Goal: Task Accomplishment & Management: Manage account settings

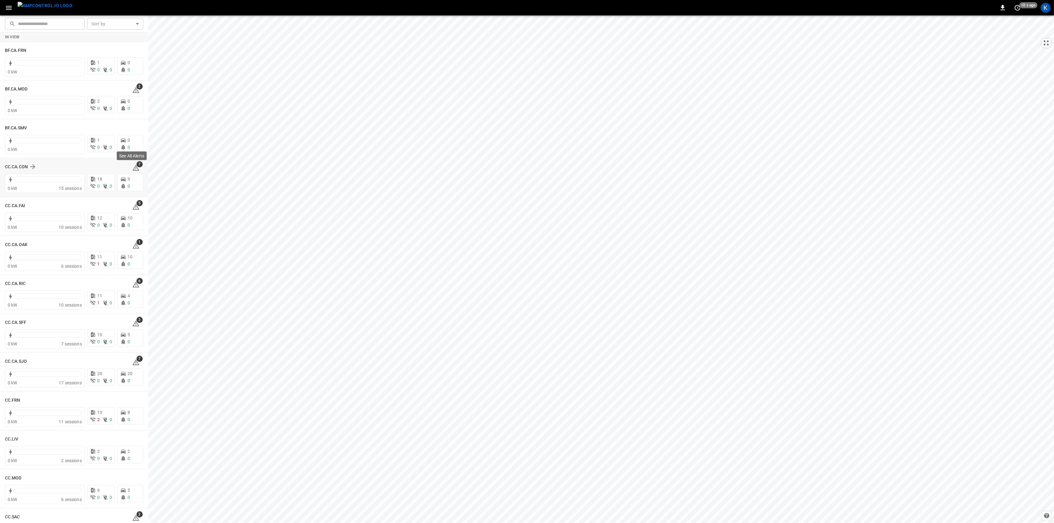
click at [133, 169] on icon at bounding box center [135, 167] width 7 height 7
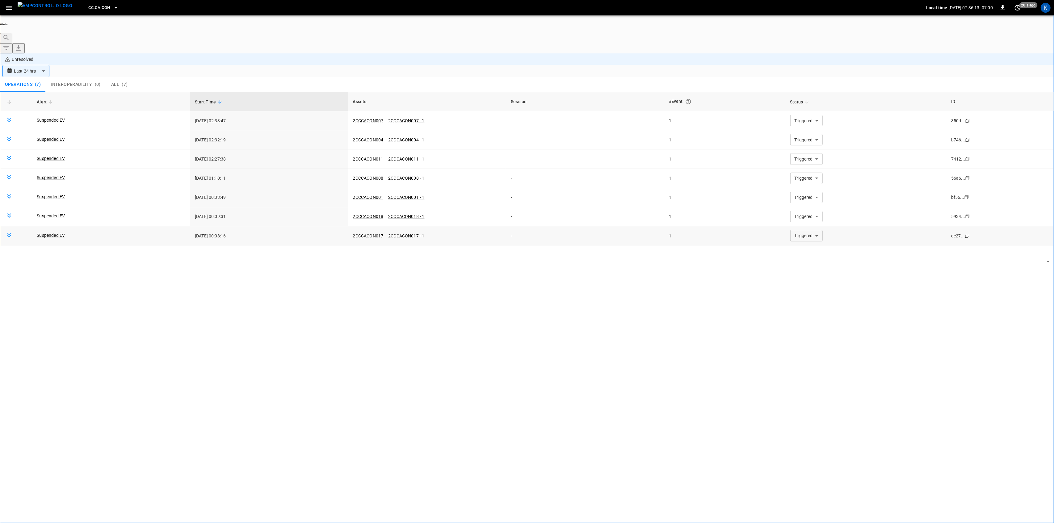
click at [814, 192] on body "**********" at bounding box center [527, 279] width 1054 height 558
click at [806, 211] on li "Resolved" at bounding box center [802, 208] width 37 height 6
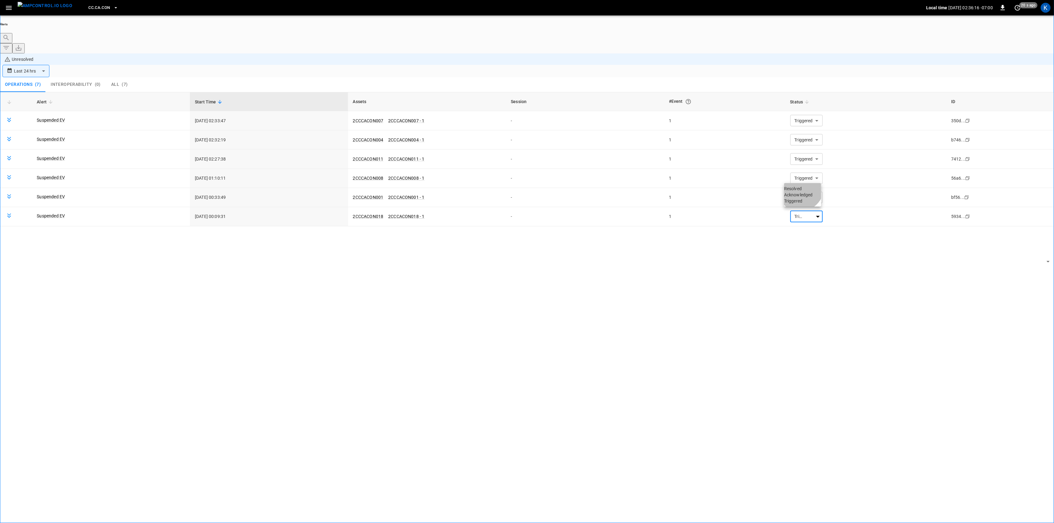
click at [802, 191] on li "Resolved" at bounding box center [802, 189] width 37 height 6
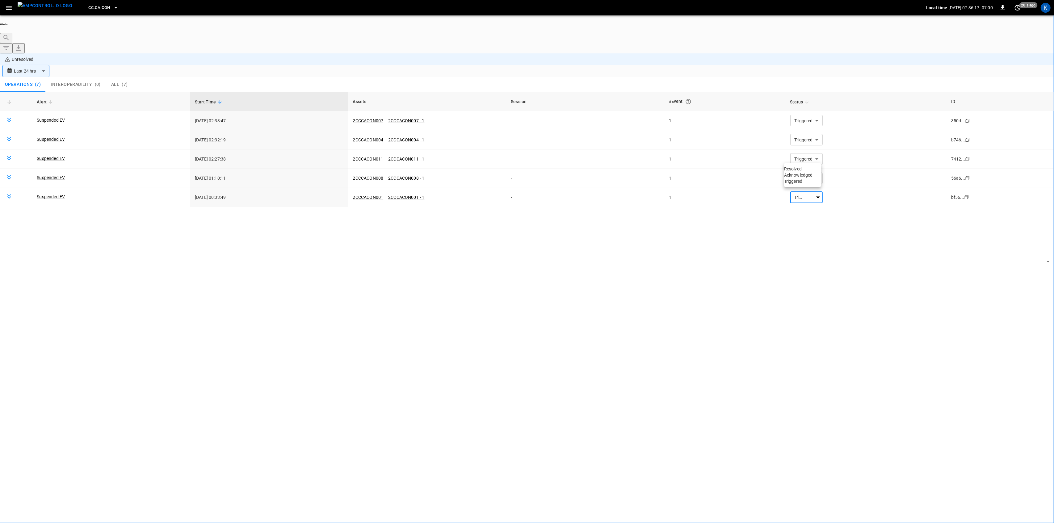
click at [802, 170] on li "Resolved" at bounding box center [802, 169] width 37 height 6
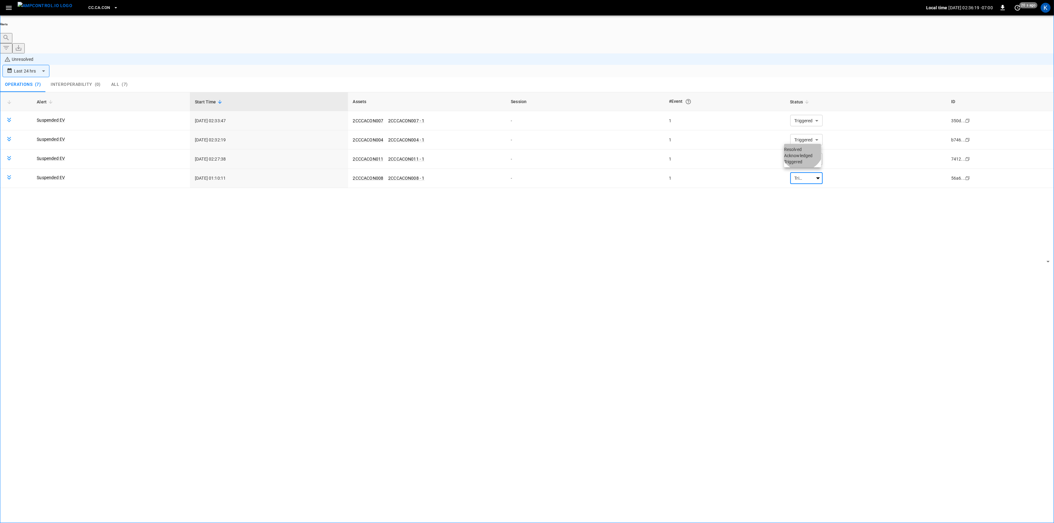
click at [804, 153] on li "Resolved" at bounding box center [802, 149] width 37 height 6
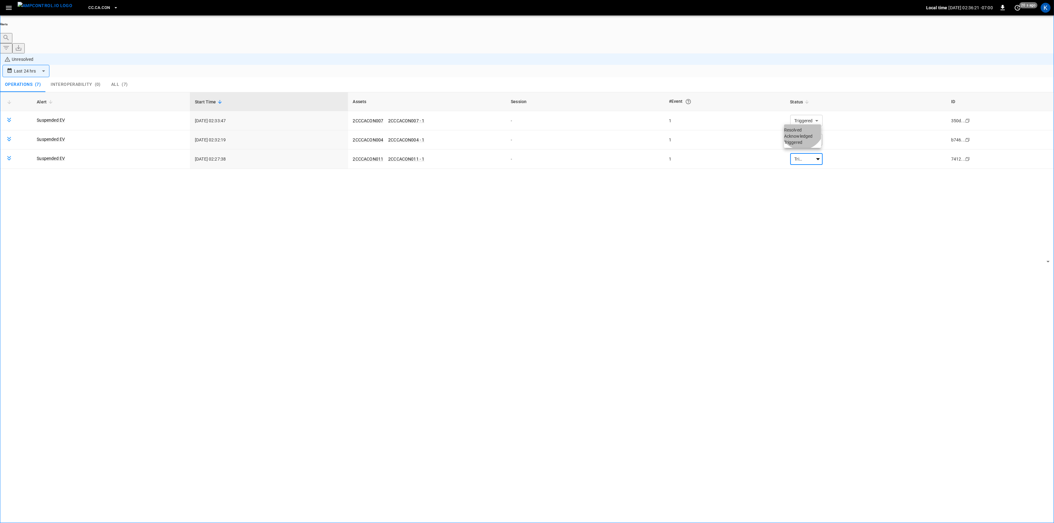
click at [803, 131] on li "Resolved" at bounding box center [802, 130] width 37 height 6
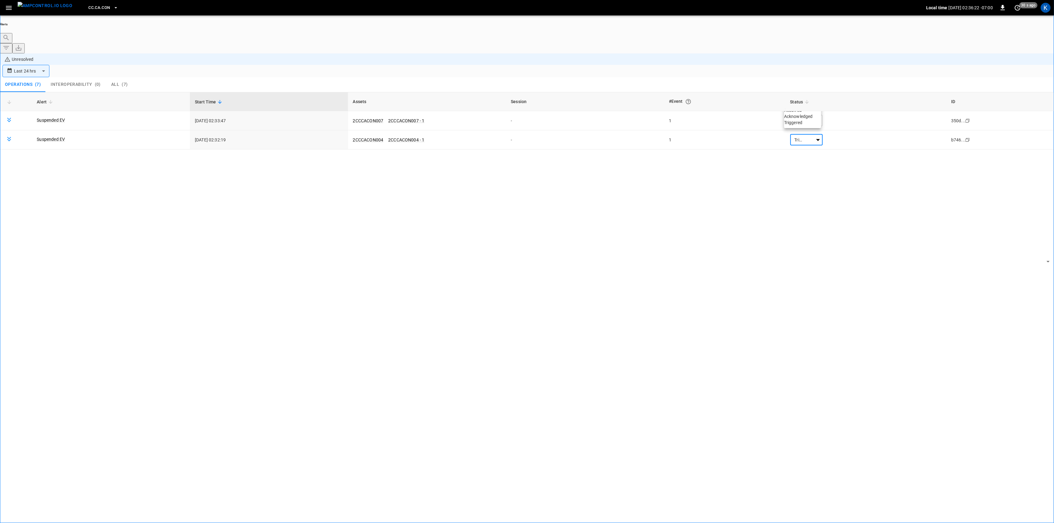
click at [803, 113] on li "Resolved" at bounding box center [802, 110] width 37 height 6
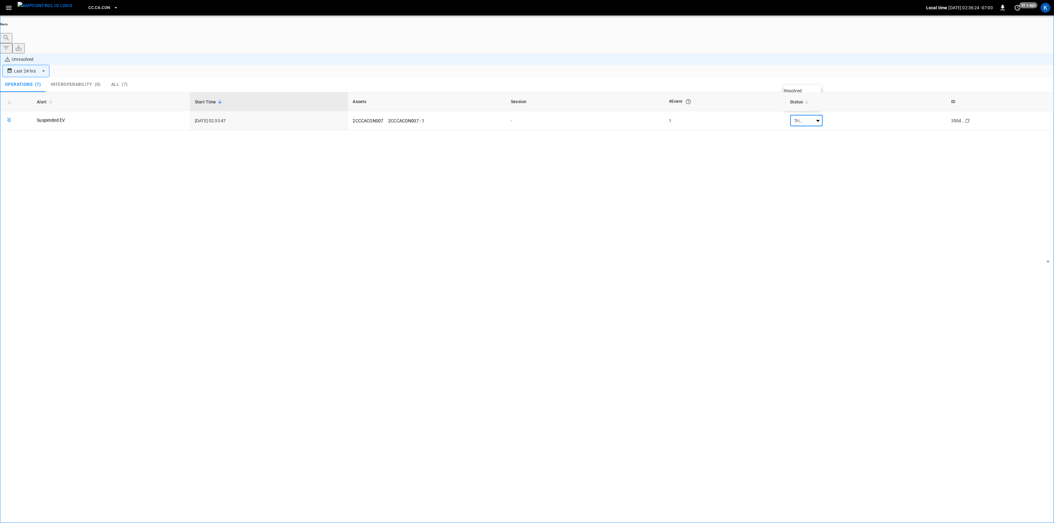
click at [803, 90] on li "Resolved" at bounding box center [802, 91] width 37 height 6
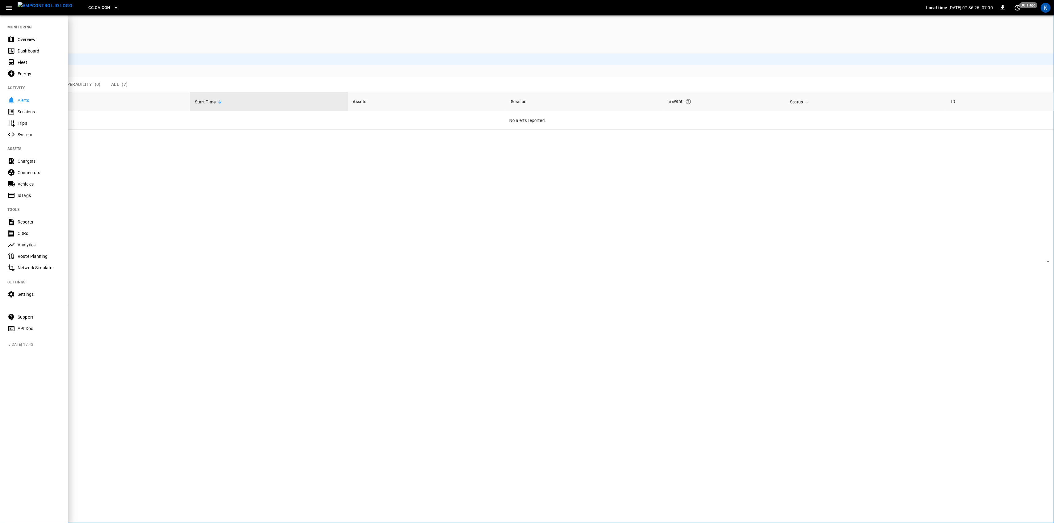
drag, startPoint x: 17, startPoint y: 40, endPoint x: 22, endPoint y: 40, distance: 4.3
click at [18, 40] on div "Overview" at bounding box center [39, 39] width 43 height 6
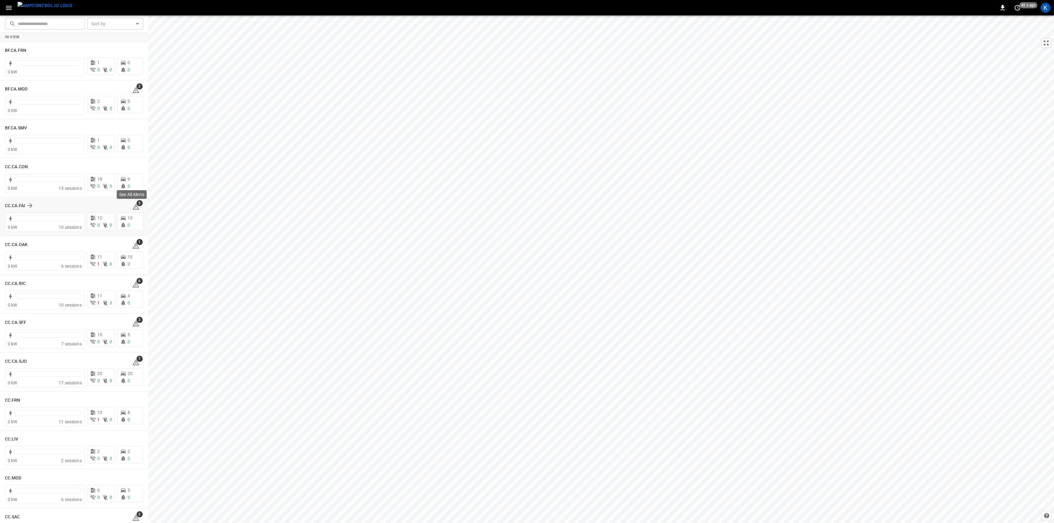
click at [132, 206] on icon at bounding box center [135, 206] width 7 height 7
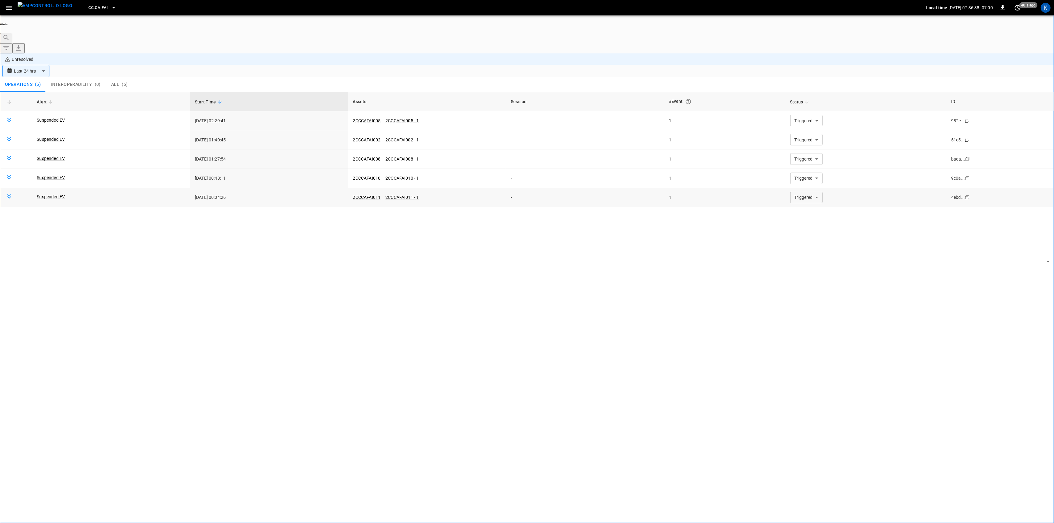
click at [799, 161] on body "**********" at bounding box center [527, 279] width 1054 height 558
click at [798, 169] on li "Resolved" at bounding box center [802, 169] width 37 height 6
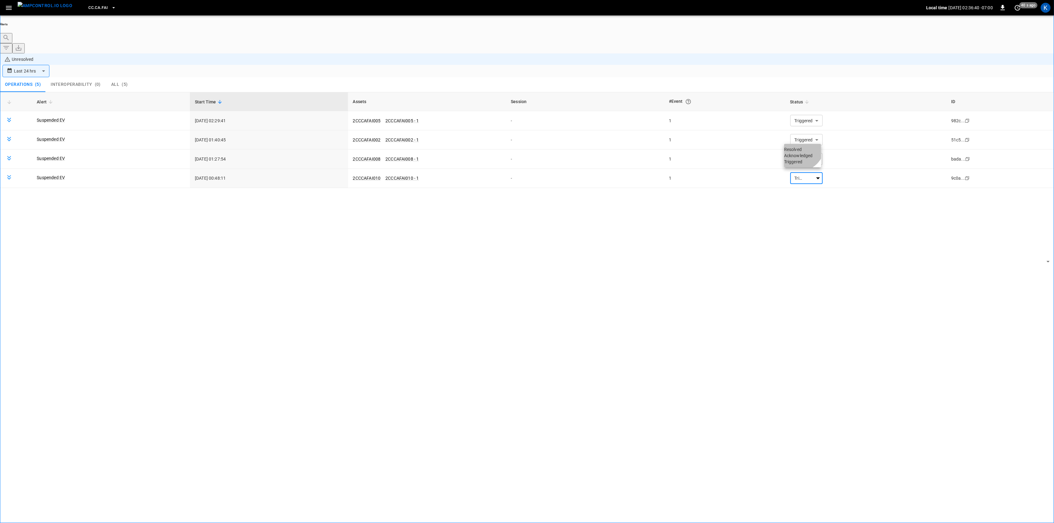
click at [801, 150] on li "Resolved" at bounding box center [802, 149] width 37 height 6
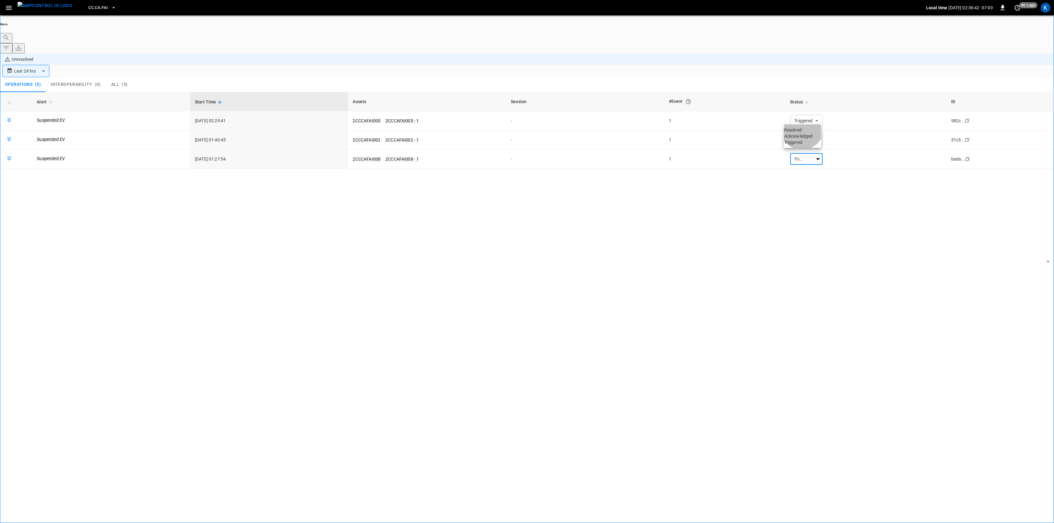
click at [804, 132] on li "Resolved" at bounding box center [802, 130] width 37 height 6
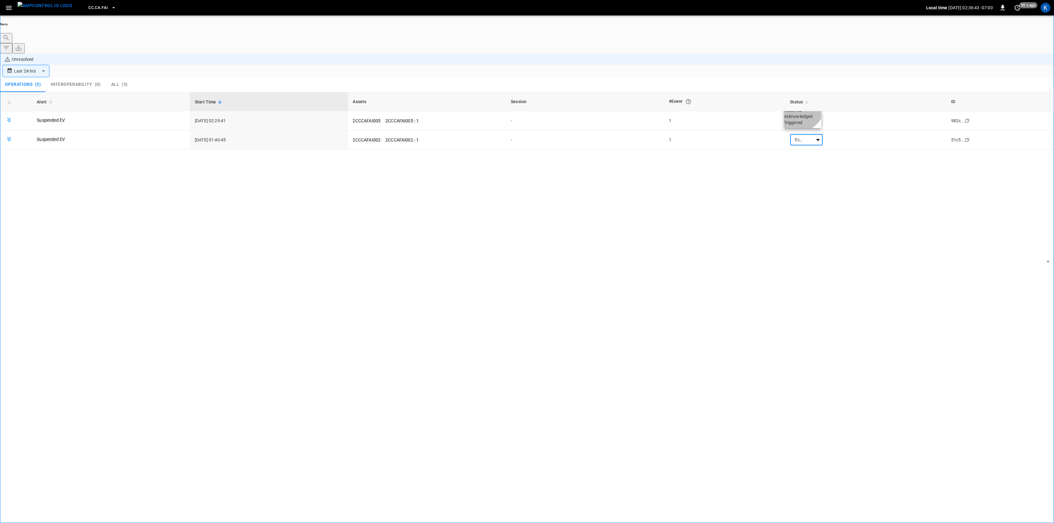
click at [800, 109] on li "Resolved" at bounding box center [802, 110] width 37 height 6
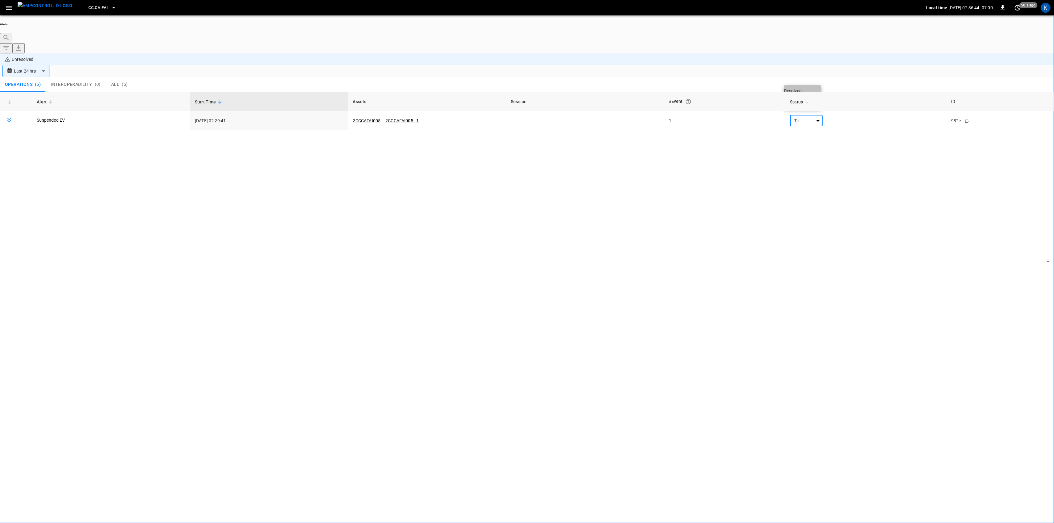
click at [800, 90] on li "Resolved" at bounding box center [802, 91] width 37 height 6
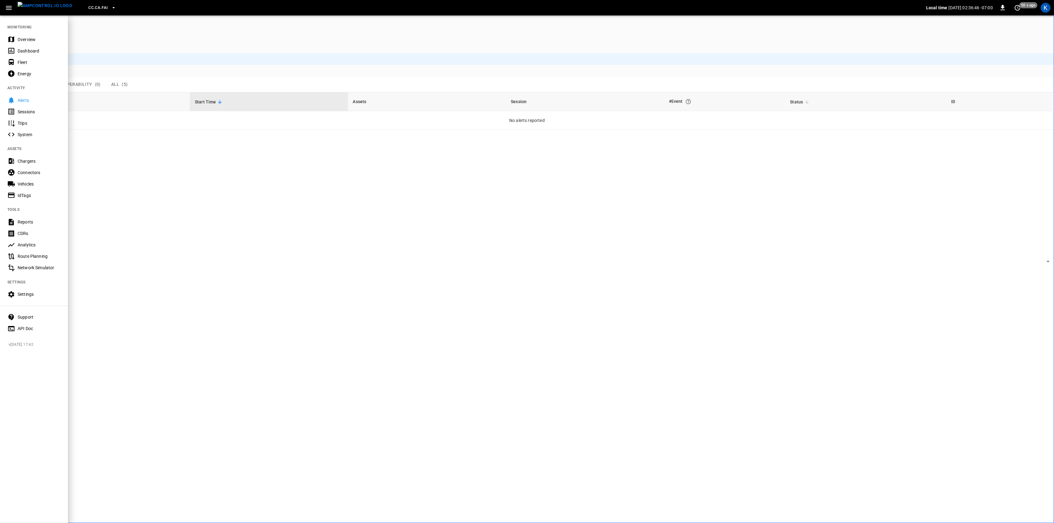
drag, startPoint x: 18, startPoint y: 38, endPoint x: 19, endPoint y: 46, distance: 7.5
click at [18, 39] on div "Overview" at bounding box center [39, 39] width 43 height 6
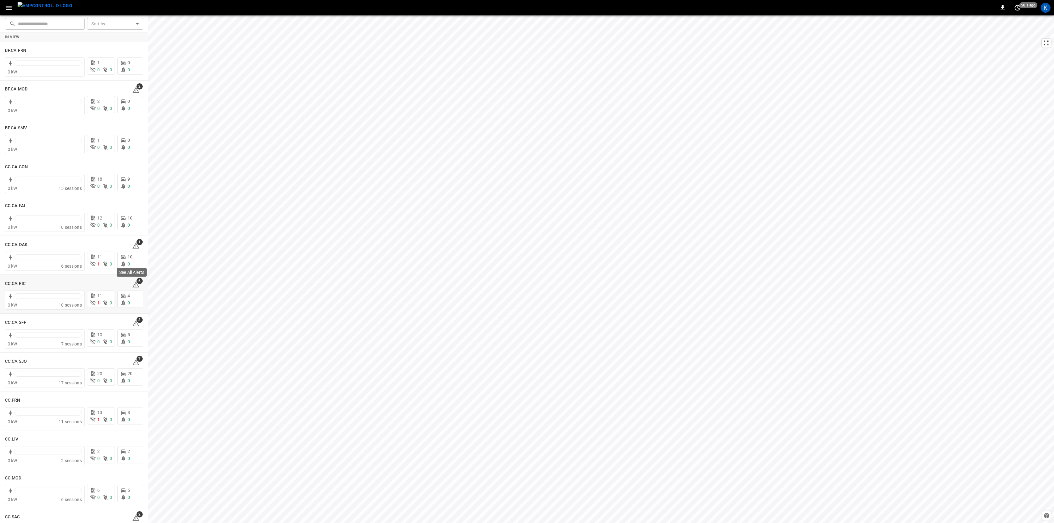
click at [132, 281] on div "See All Alerts" at bounding box center [131, 274] width 31 height 14
click at [135, 285] on icon at bounding box center [135, 284] width 7 height 7
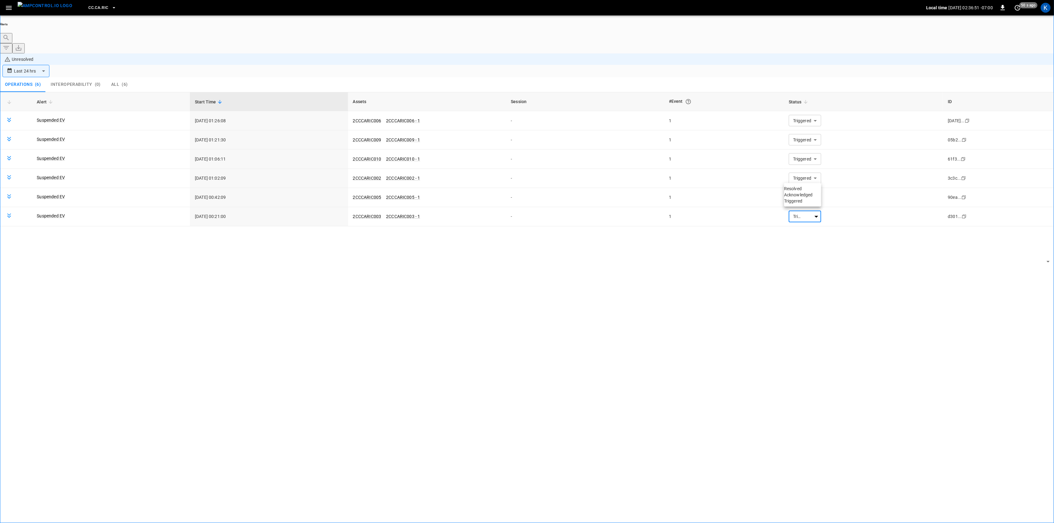
drag, startPoint x: 793, startPoint y: 178, endPoint x: 800, endPoint y: 189, distance: 13.0
click at [793, 178] on body "**********" at bounding box center [527, 279] width 1054 height 558
click at [801, 189] on li "Resolved" at bounding box center [802, 189] width 37 height 6
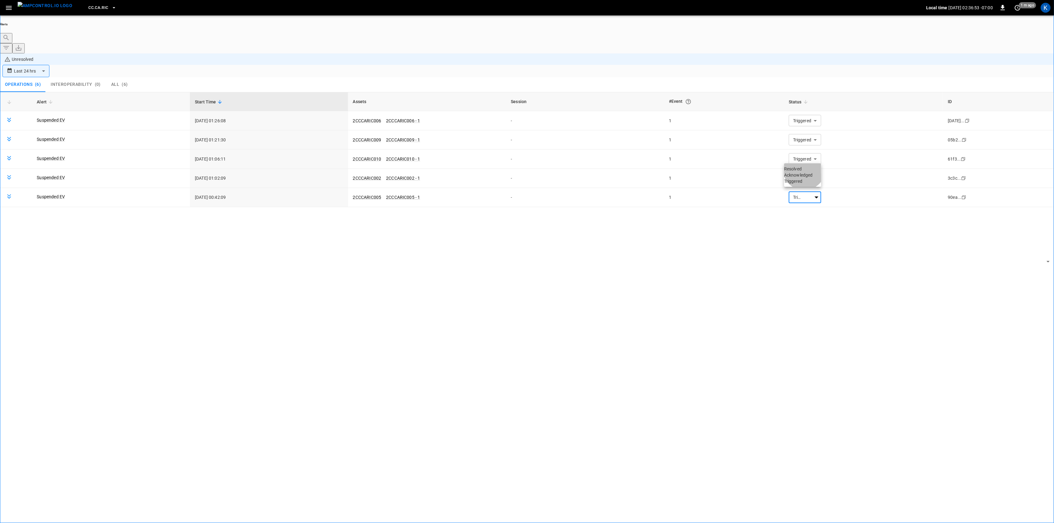
click at [806, 172] on li "Resolved" at bounding box center [802, 169] width 37 height 6
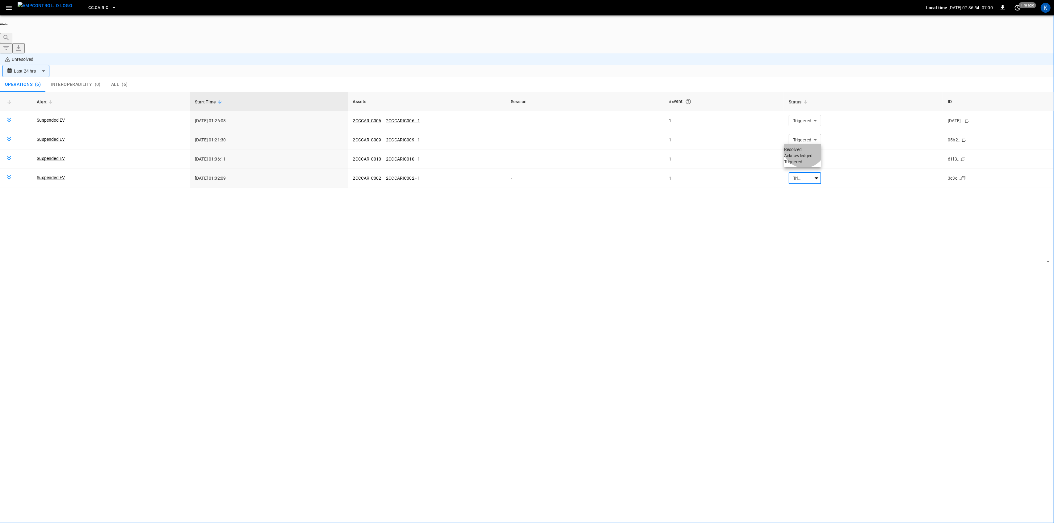
click at [806, 151] on li "Resolved" at bounding box center [802, 149] width 37 height 6
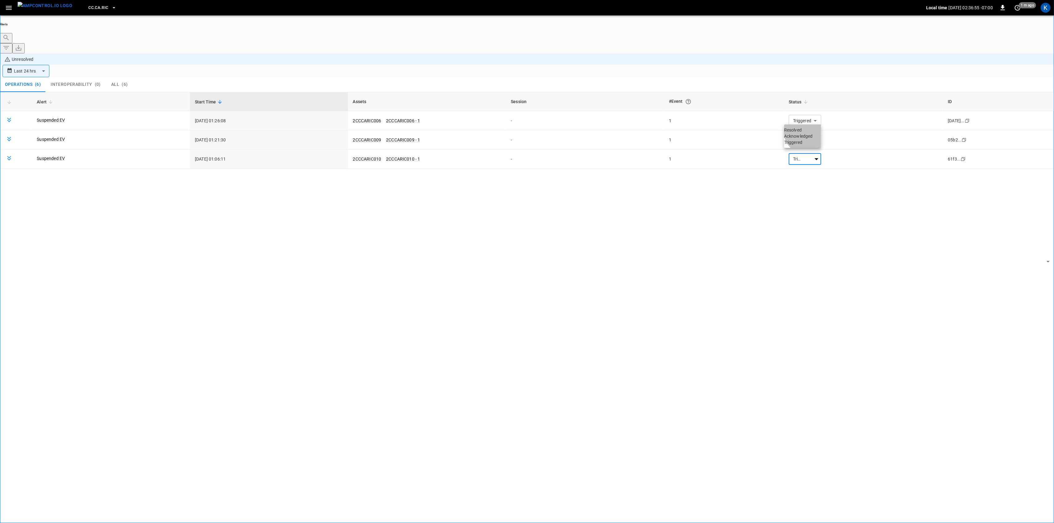
click at [812, 133] on li "Resolved" at bounding box center [802, 130] width 37 height 6
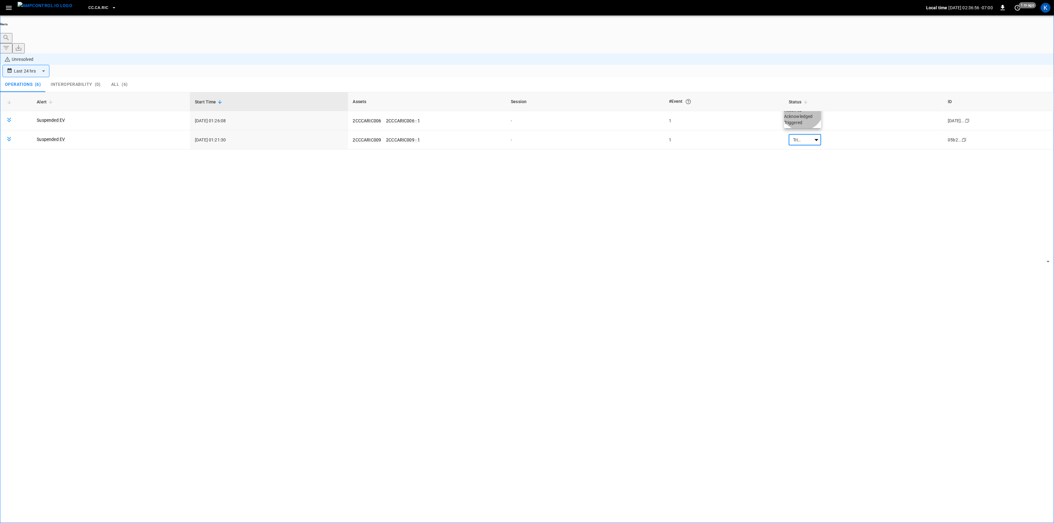
click at [804, 113] on li "Resolved" at bounding box center [802, 110] width 37 height 6
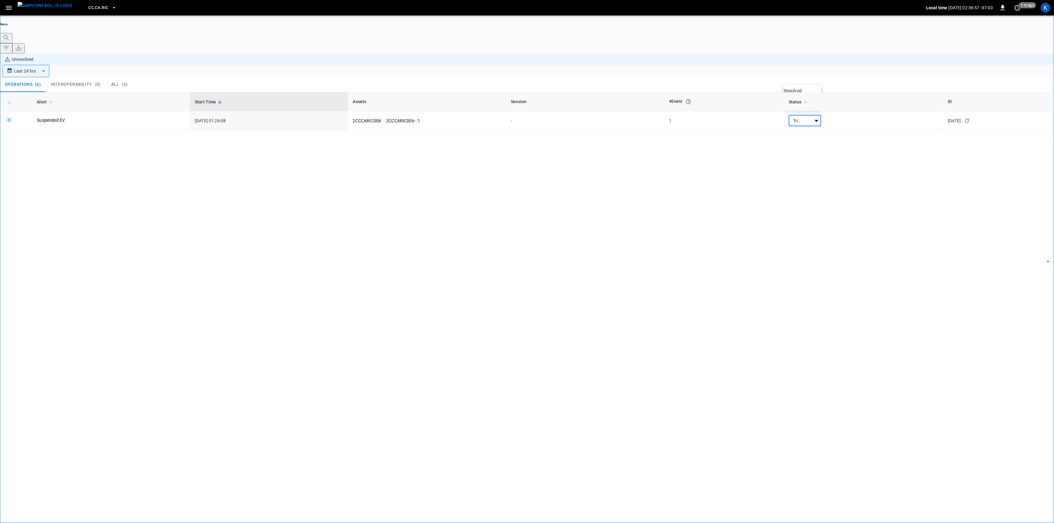
click at [798, 94] on li "Resolved" at bounding box center [802, 91] width 37 height 6
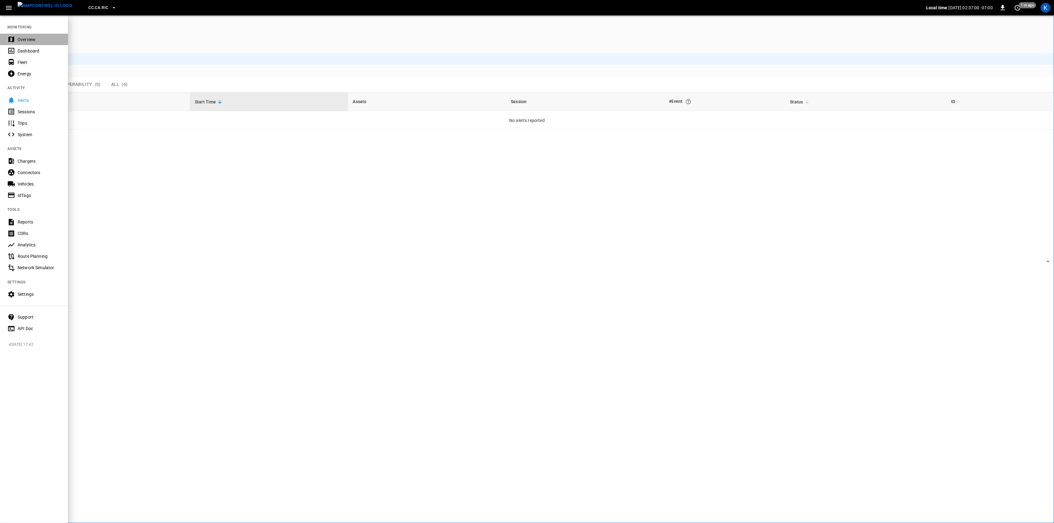
click at [20, 37] on div "Overview" at bounding box center [39, 39] width 43 height 6
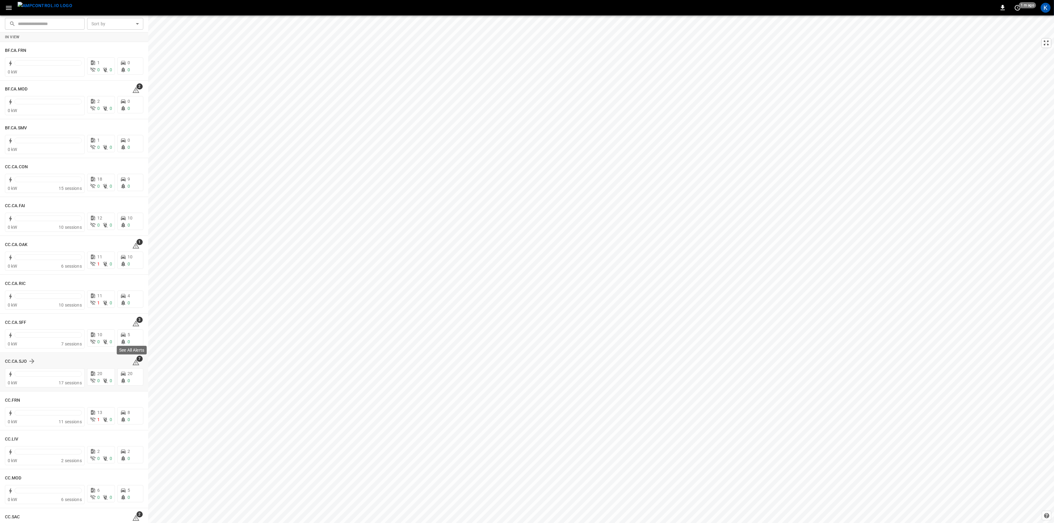
click at [137, 360] on span "7" at bounding box center [140, 359] width 6 height 6
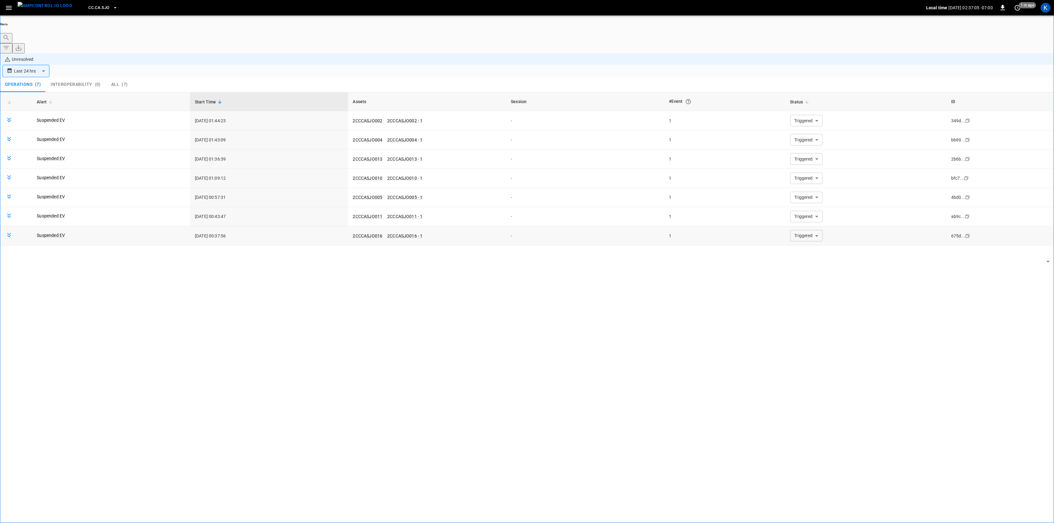
click at [803, 197] on body "**********" at bounding box center [527, 279] width 1054 height 558
click at [800, 209] on li "Resolved" at bounding box center [802, 208] width 37 height 6
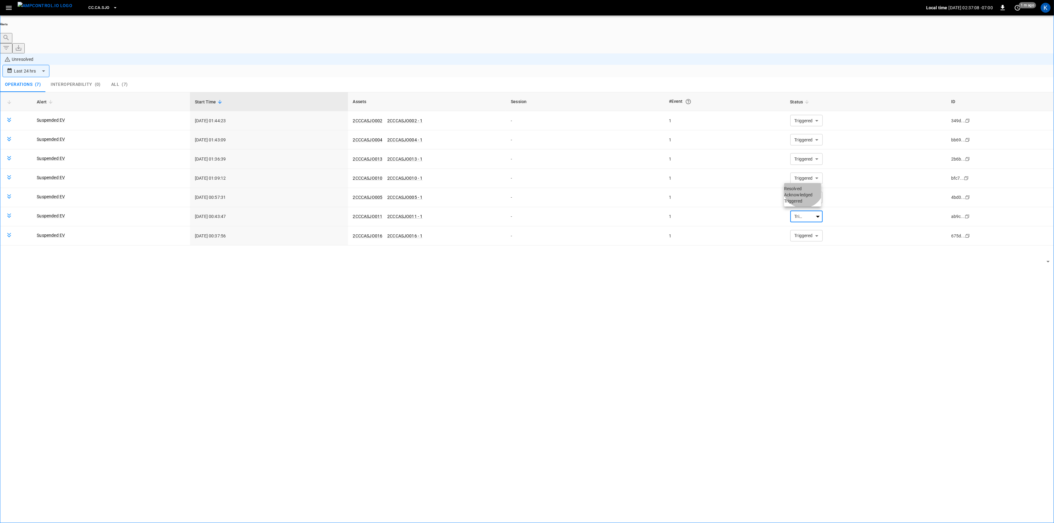
click at [805, 191] on li "Resolved" at bounding box center [802, 189] width 37 height 6
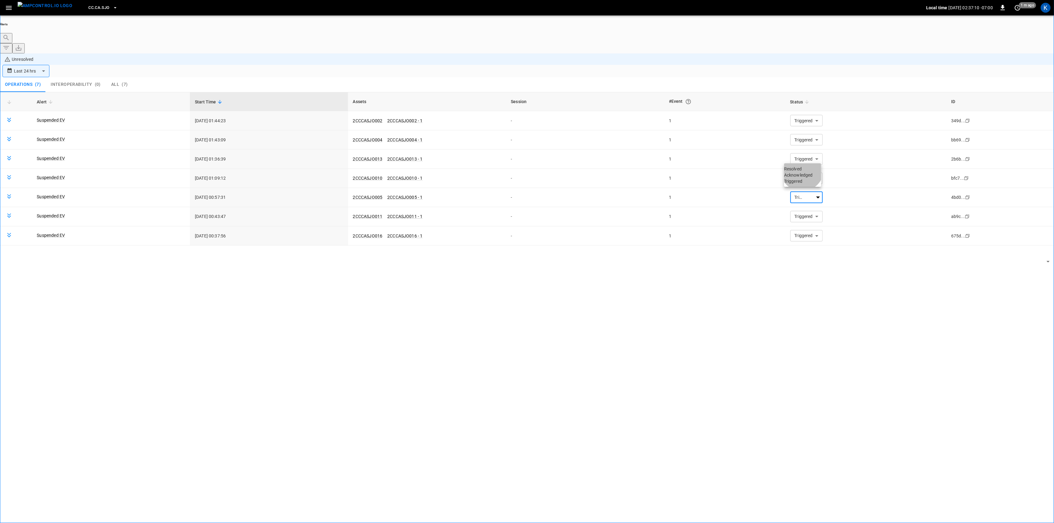
click at [804, 172] on li "Resolved" at bounding box center [802, 169] width 37 height 6
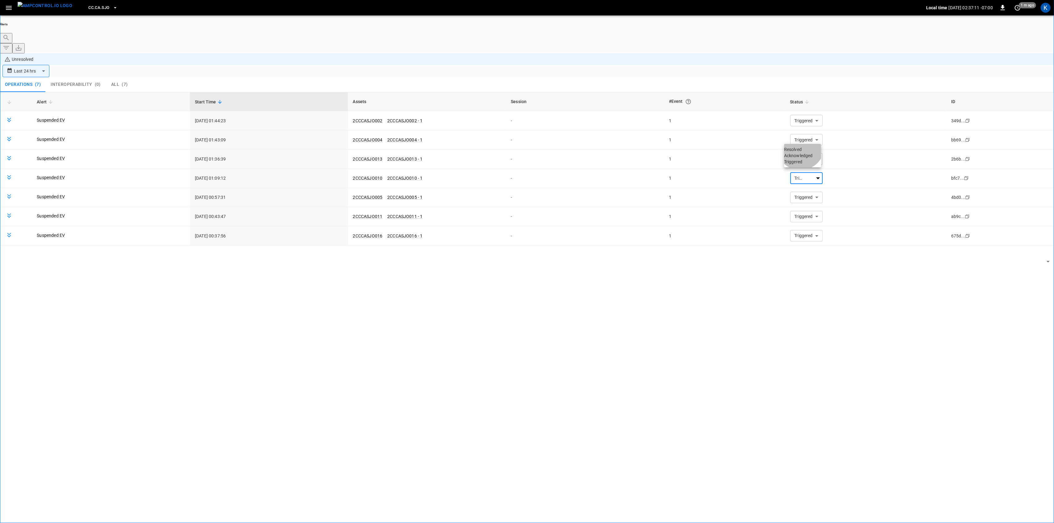
click at [802, 150] on li "Resolved" at bounding box center [802, 149] width 37 height 6
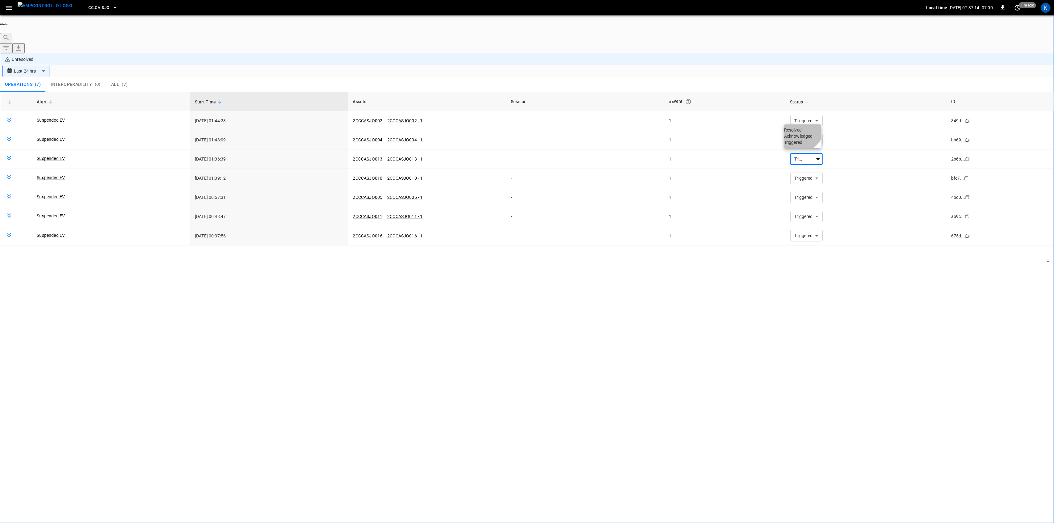
click at [801, 132] on li "Resolved" at bounding box center [802, 130] width 37 height 6
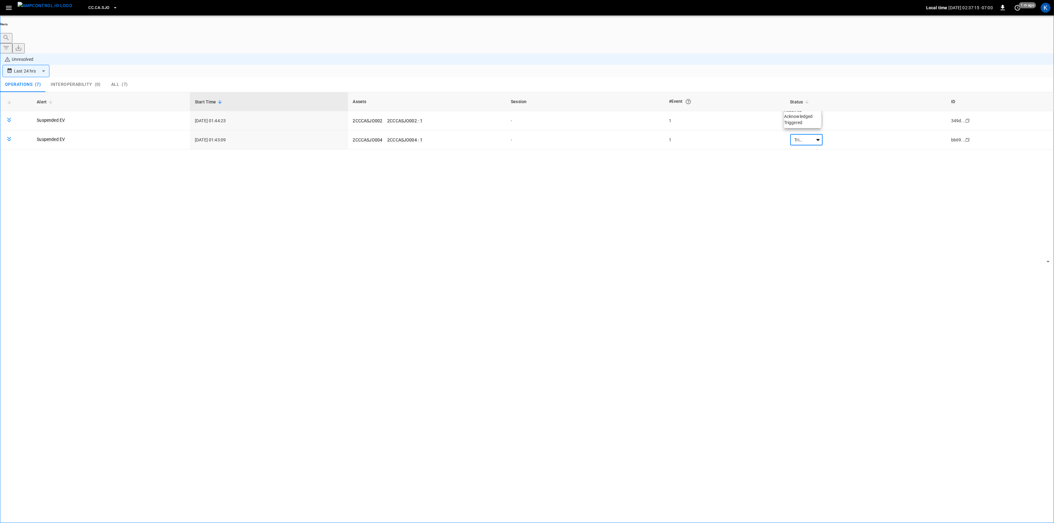
click at [804, 113] on li "Resolved" at bounding box center [802, 110] width 37 height 6
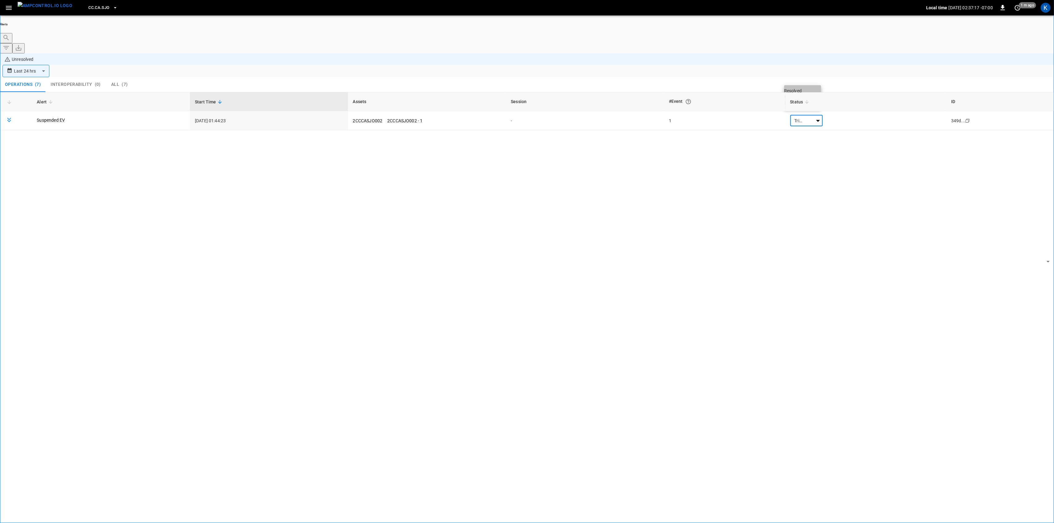
click at [799, 94] on li "Resolved" at bounding box center [802, 91] width 37 height 6
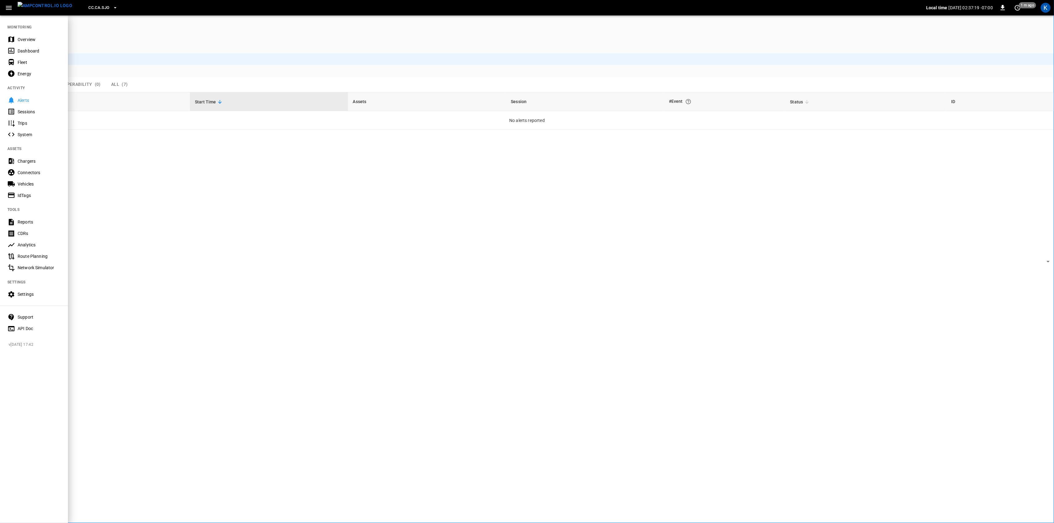
click at [30, 33] on nav "MONITORING Overview Dashboard Fleet Energy ACTIVITY Alerts Sessions Trips Syste…" at bounding box center [34, 176] width 68 height 322
drag, startPoint x: 30, startPoint y: 41, endPoint x: 30, endPoint y: 57, distance: 15.8
click at [30, 41] on div "Overview" at bounding box center [39, 39] width 43 height 6
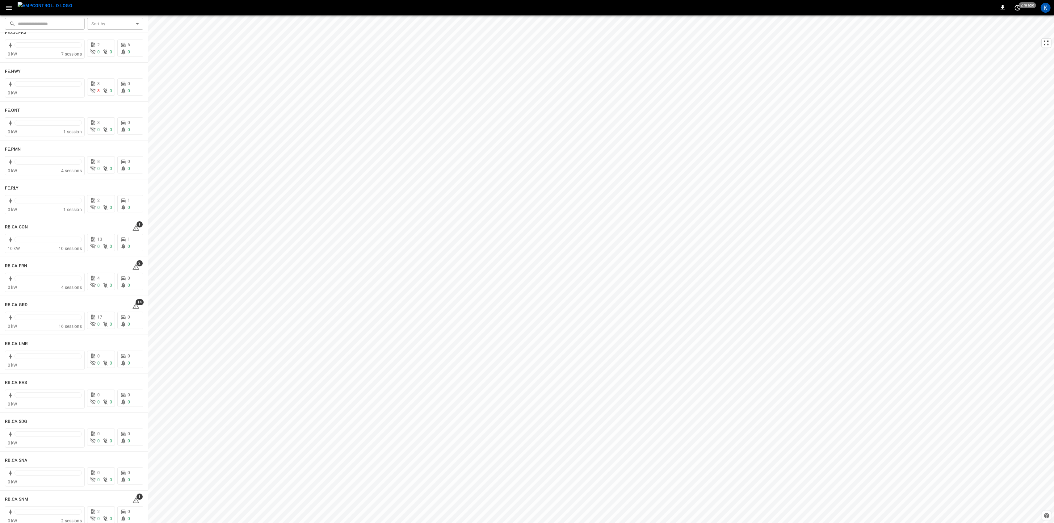
scroll to position [659, 0]
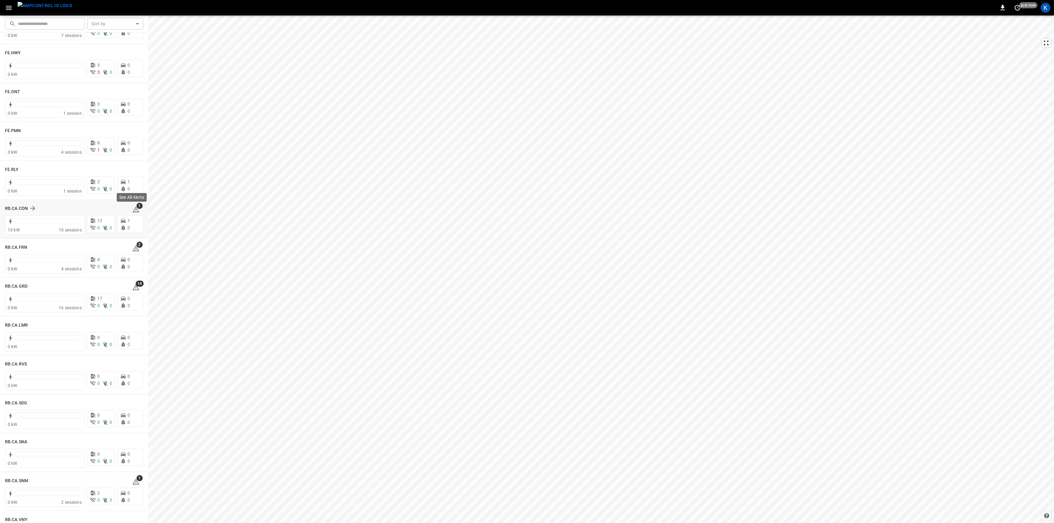
click at [137, 207] on span "1" at bounding box center [140, 206] width 6 height 6
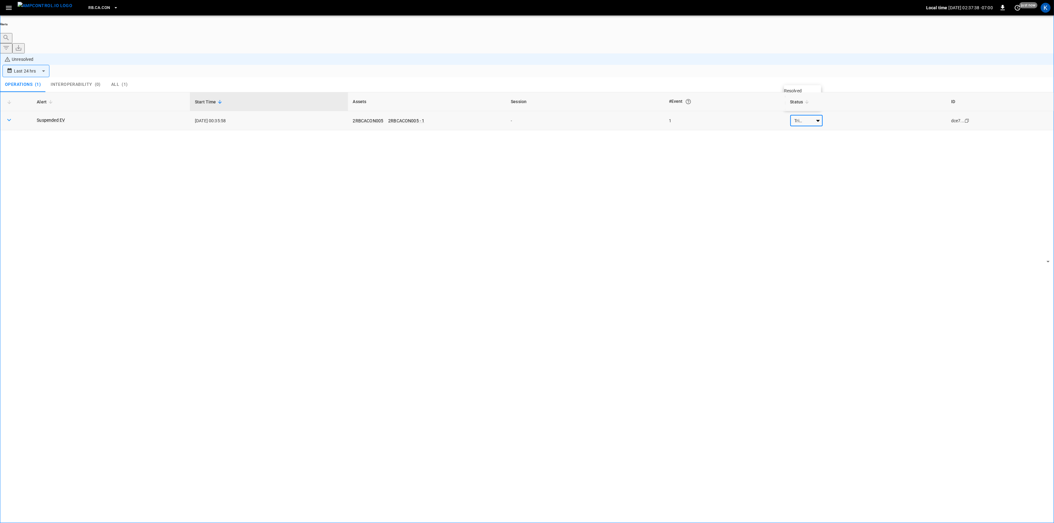
click at [813, 81] on body "**********" at bounding box center [527, 279] width 1054 height 558
click at [812, 90] on li "Resolved" at bounding box center [802, 91] width 37 height 6
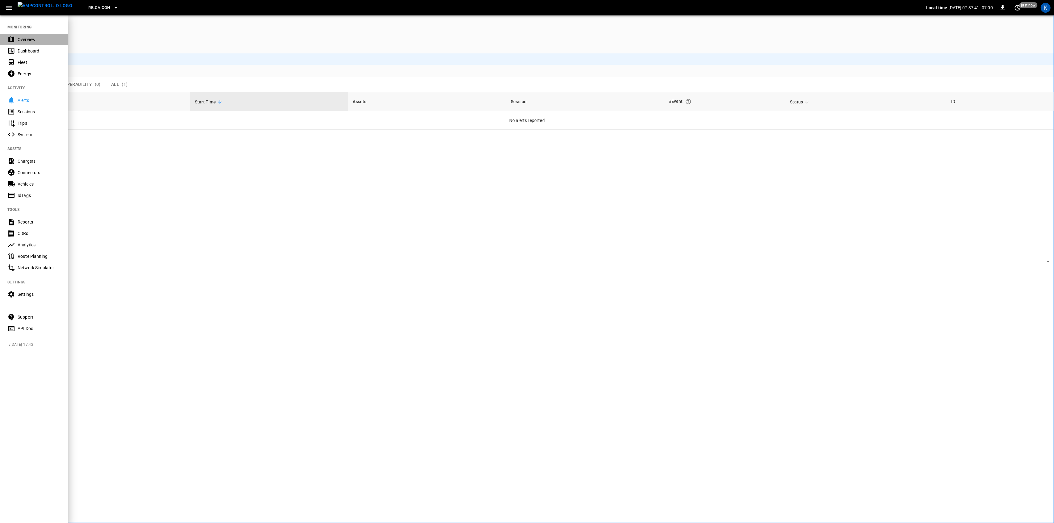
click at [23, 36] on div "Overview" at bounding box center [39, 39] width 43 height 6
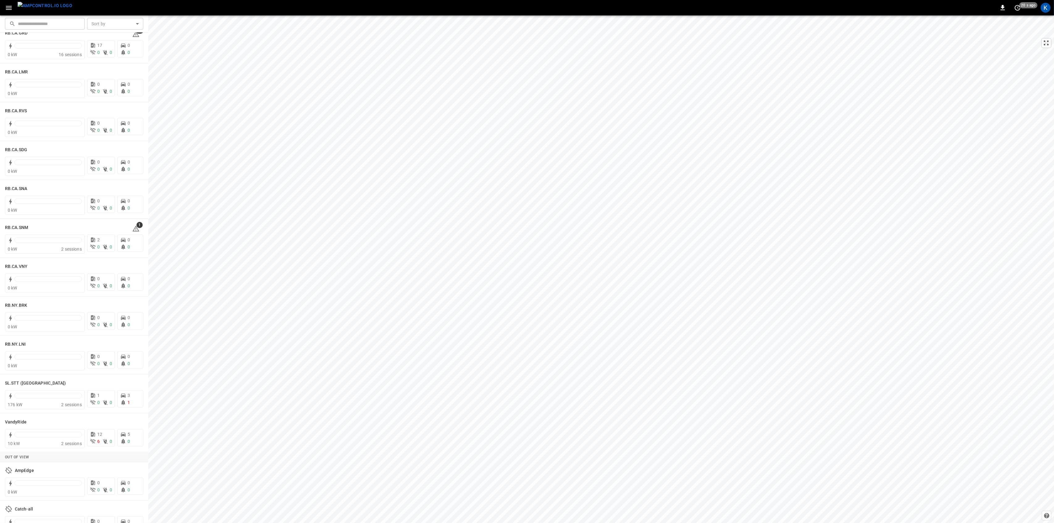
scroll to position [849, 0]
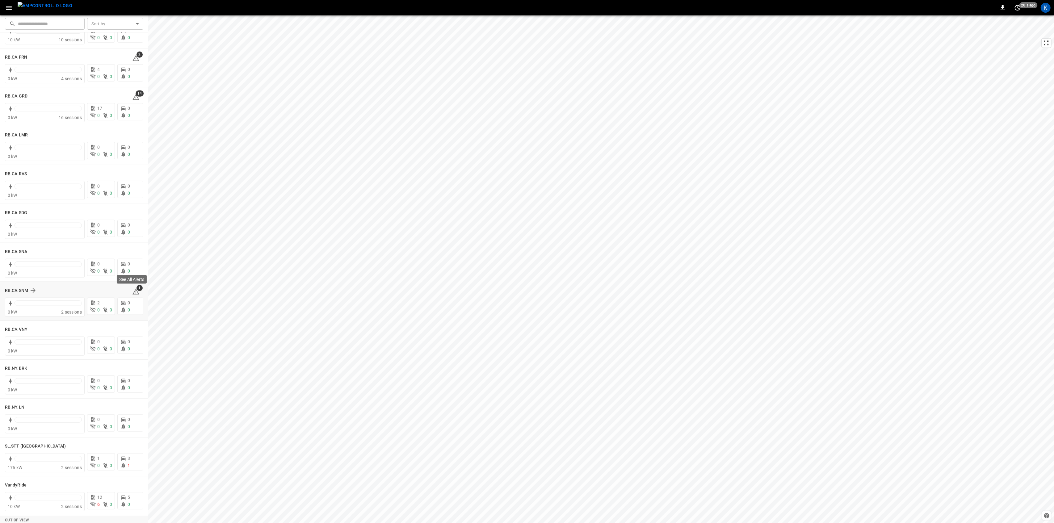
click at [133, 292] on icon at bounding box center [135, 292] width 7 height 6
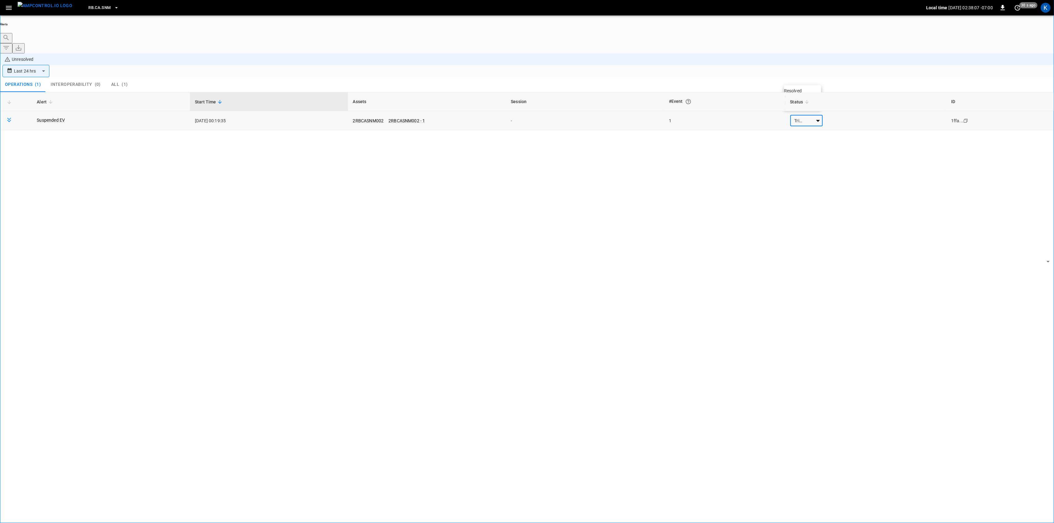
click at [804, 81] on body "**********" at bounding box center [527, 279] width 1054 height 558
click at [805, 91] on li "Resolved" at bounding box center [802, 91] width 37 height 6
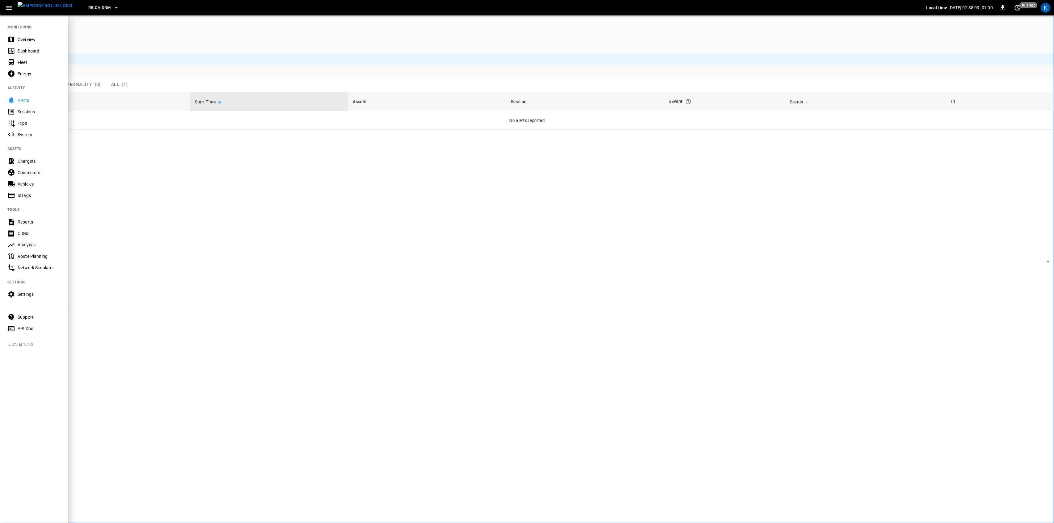
click at [23, 36] on div "Overview" at bounding box center [34, 39] width 68 height 11
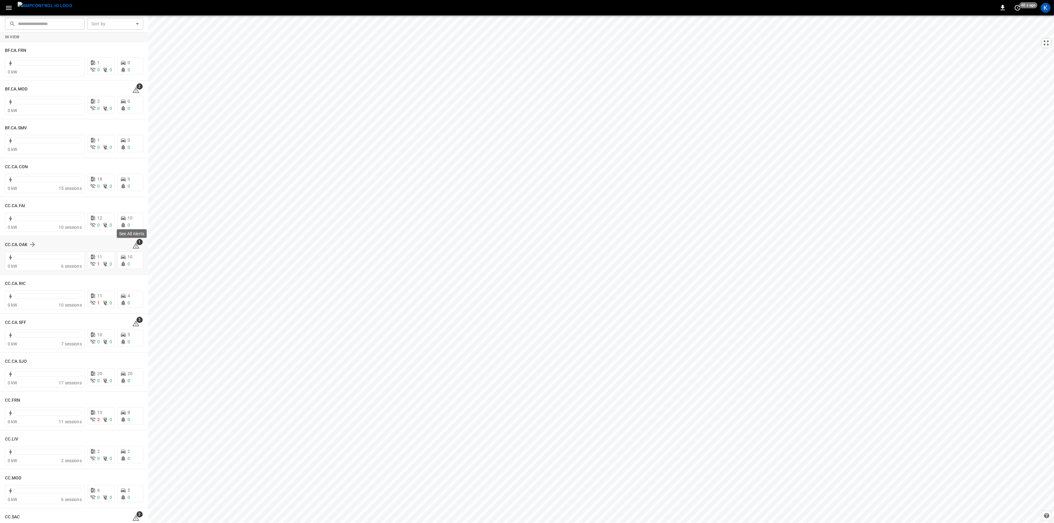
click at [134, 246] on icon at bounding box center [135, 245] width 7 height 7
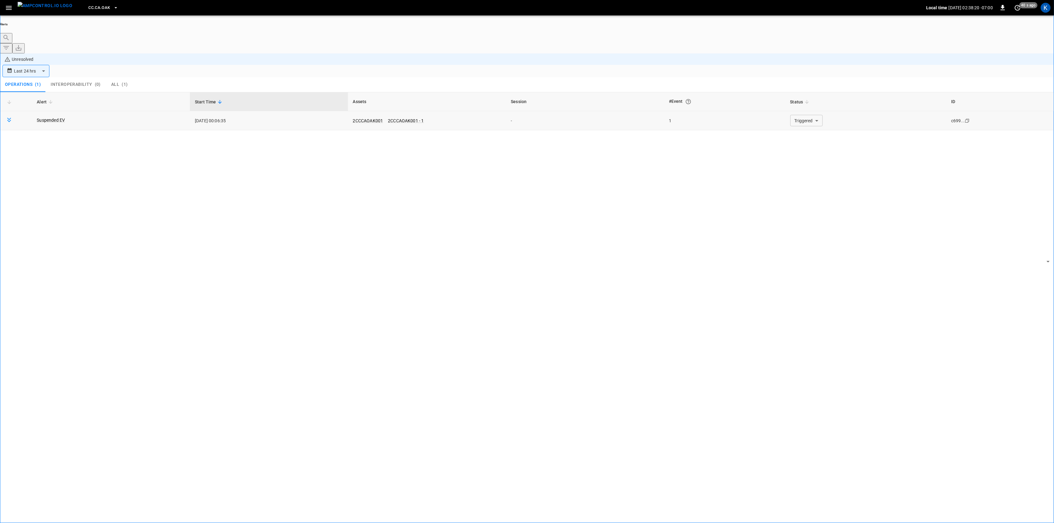
click at [816, 83] on body "**********" at bounding box center [527, 279] width 1054 height 558
click at [813, 91] on li "Resolved" at bounding box center [802, 91] width 37 height 6
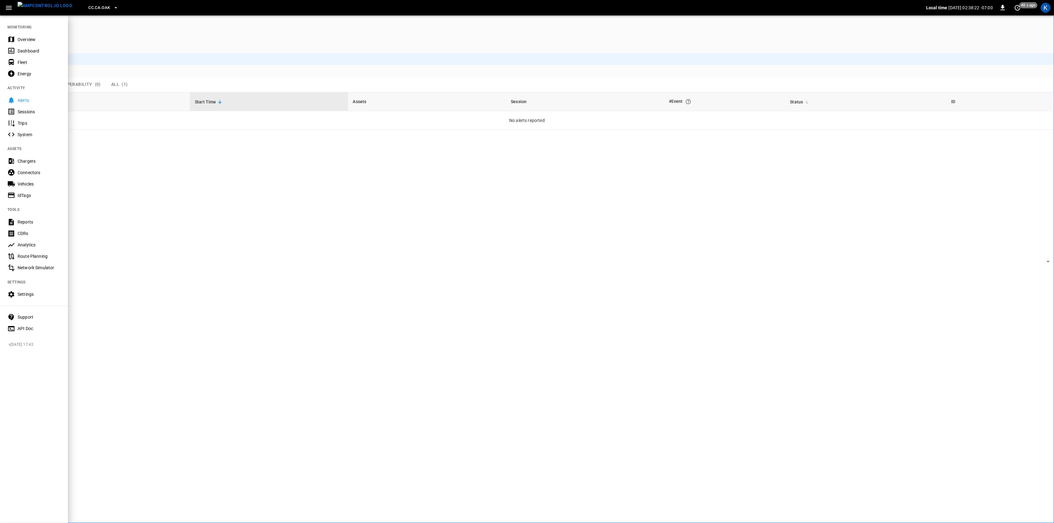
click at [24, 39] on div "Overview" at bounding box center [39, 39] width 43 height 6
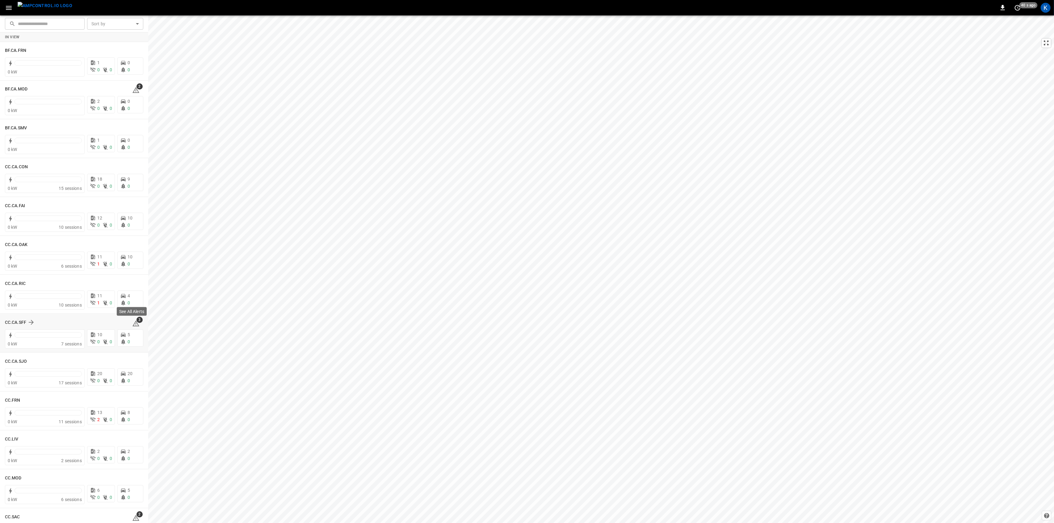
click at [135, 324] on icon at bounding box center [135, 323] width 7 height 7
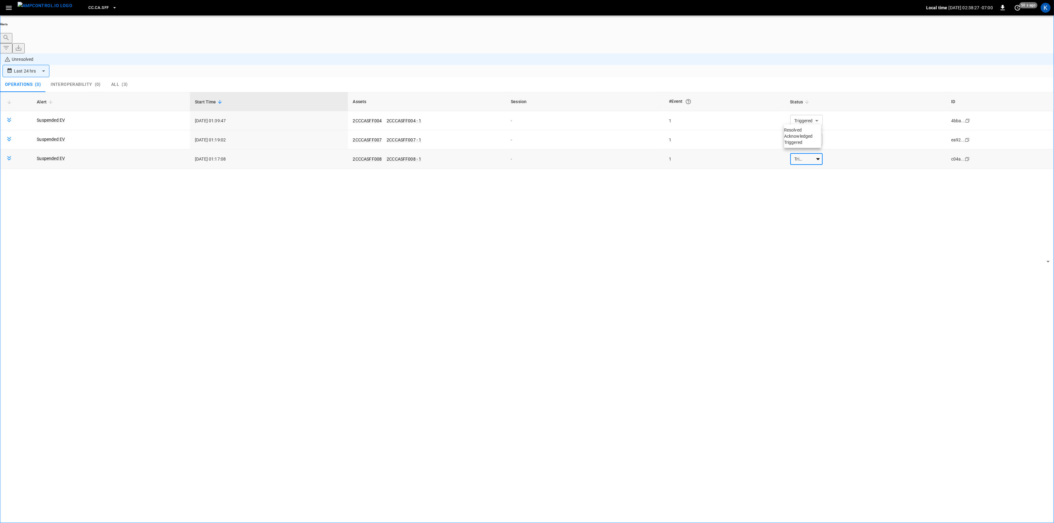
click at [797, 120] on body "**********" at bounding box center [527, 279] width 1054 height 558
drag, startPoint x: 797, startPoint y: 131, endPoint x: 801, endPoint y: 126, distance: 5.9
click at [797, 130] on li "Resolved" at bounding box center [802, 130] width 37 height 6
click at [807, 103] on body "**********" at bounding box center [527, 279] width 1054 height 558
click at [802, 114] on div "Alert Start Time Assets Session #Event Status ID Suspended EV [DATE] 01:39:47 2…" at bounding box center [527, 316] width 1054 height 449
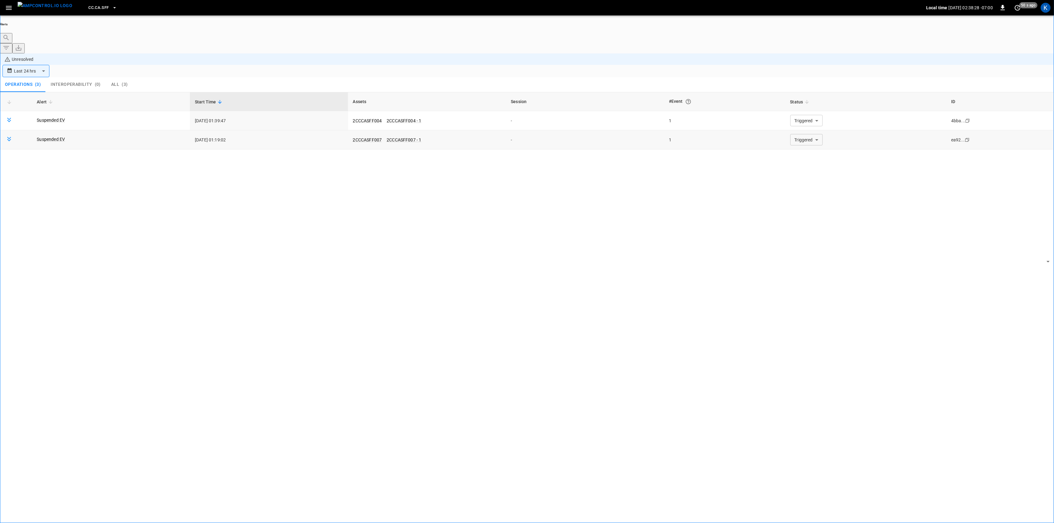
click at [804, 100] on body "**********" at bounding box center [527, 279] width 1054 height 558
click at [797, 111] on li "Resolved" at bounding box center [802, 110] width 37 height 6
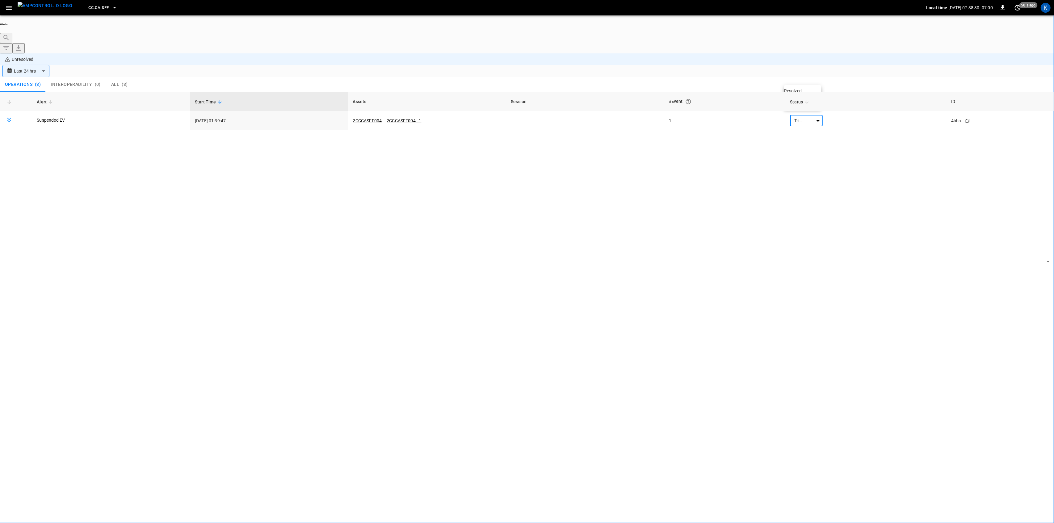
click at [802, 93] on li "Resolved" at bounding box center [802, 91] width 37 height 6
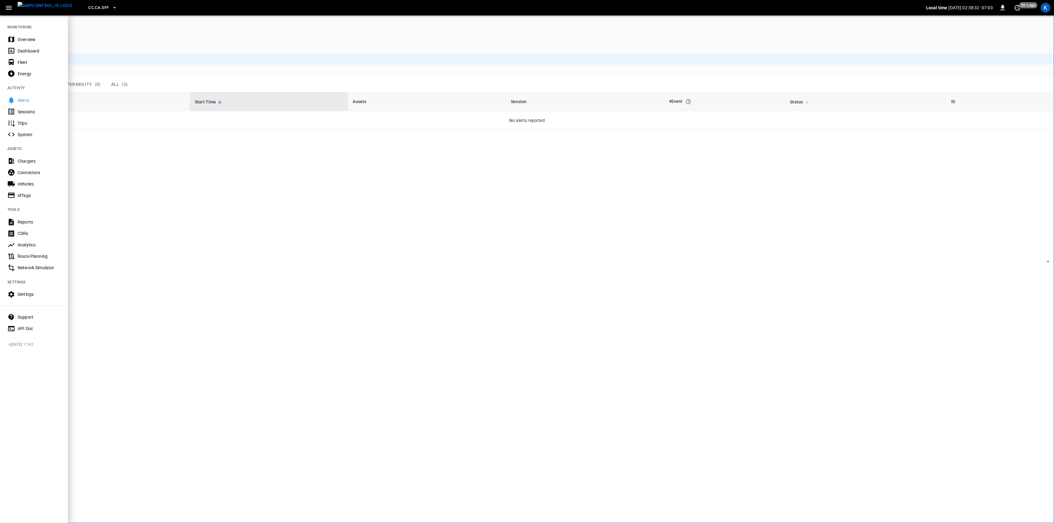
click at [19, 37] on div "Overview" at bounding box center [39, 39] width 43 height 6
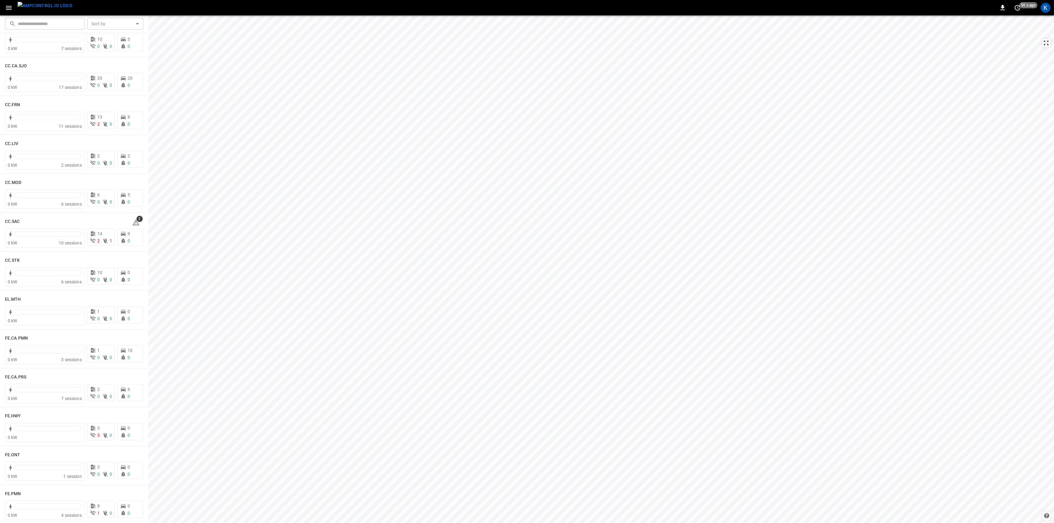
scroll to position [329, 0]
click at [134, 188] on icon at bounding box center [135, 188] width 7 height 7
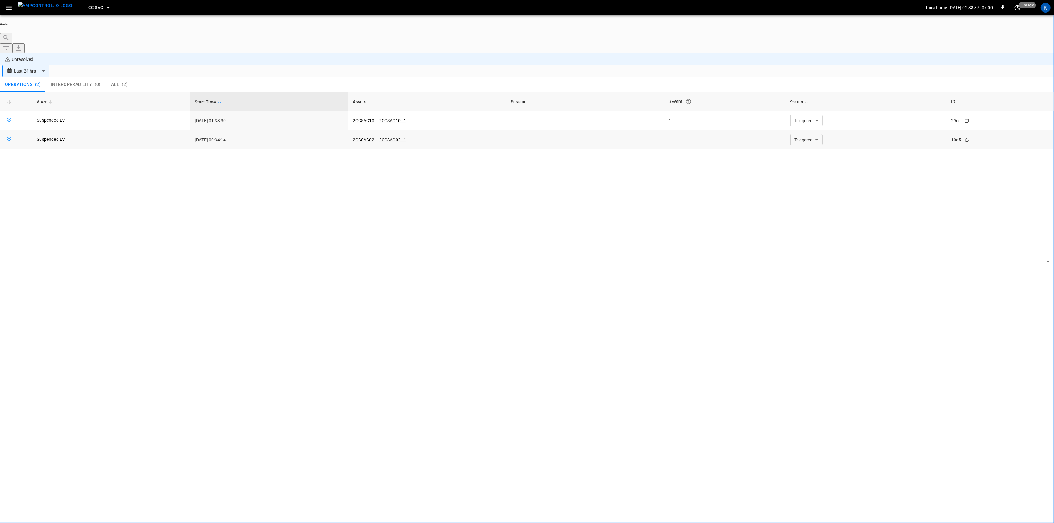
click at [802, 98] on body "**********" at bounding box center [527, 279] width 1054 height 558
click at [802, 111] on li "Resolved" at bounding box center [802, 110] width 37 height 6
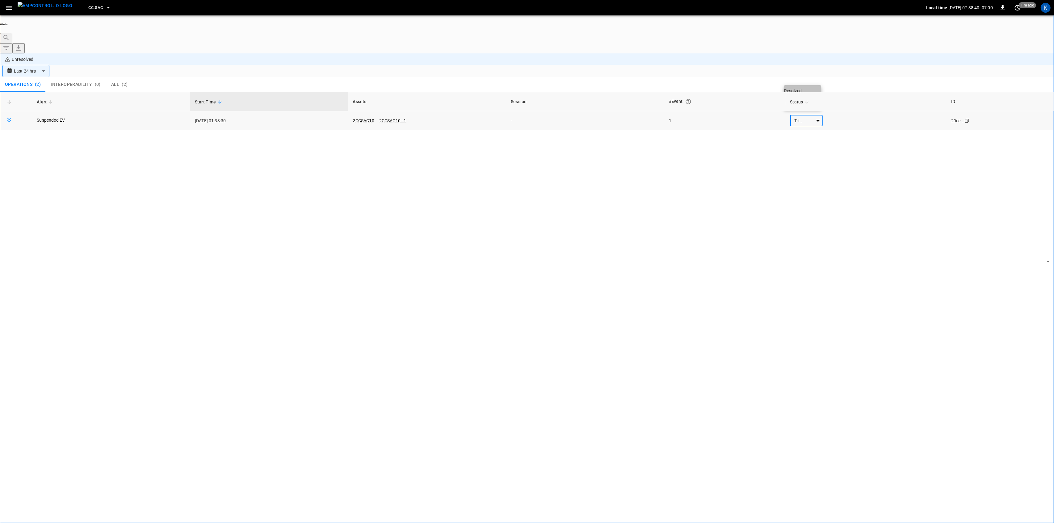
click at [802, 94] on li "Resolved" at bounding box center [802, 91] width 37 height 6
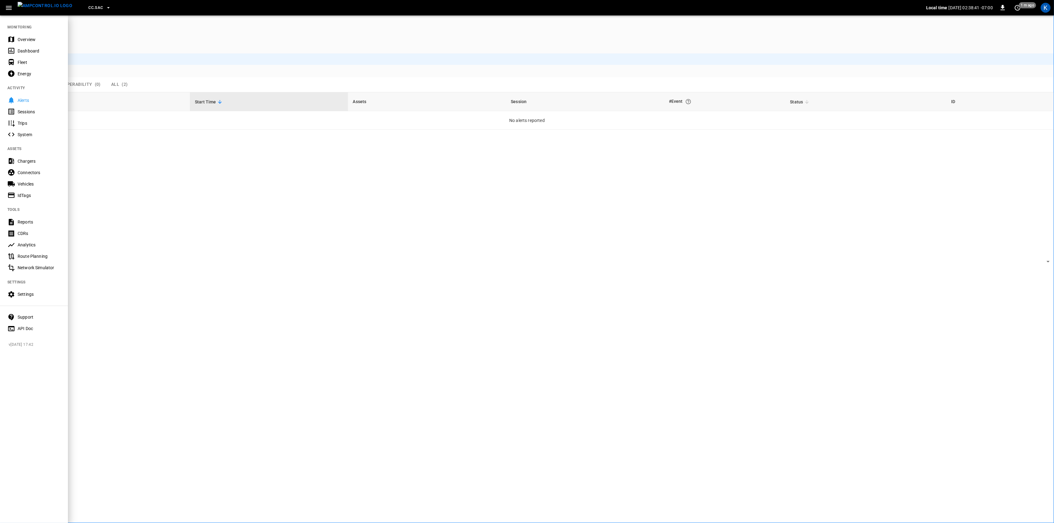
click at [30, 35] on div "Overview" at bounding box center [34, 39] width 68 height 11
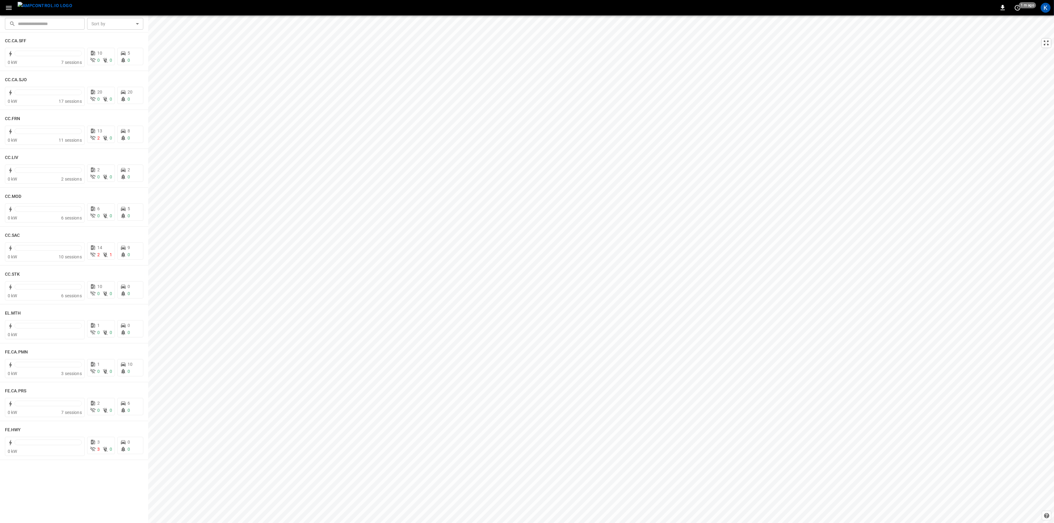
scroll to position [288, 0]
click at [38, 246] on div at bounding box center [48, 243] width 67 height 9
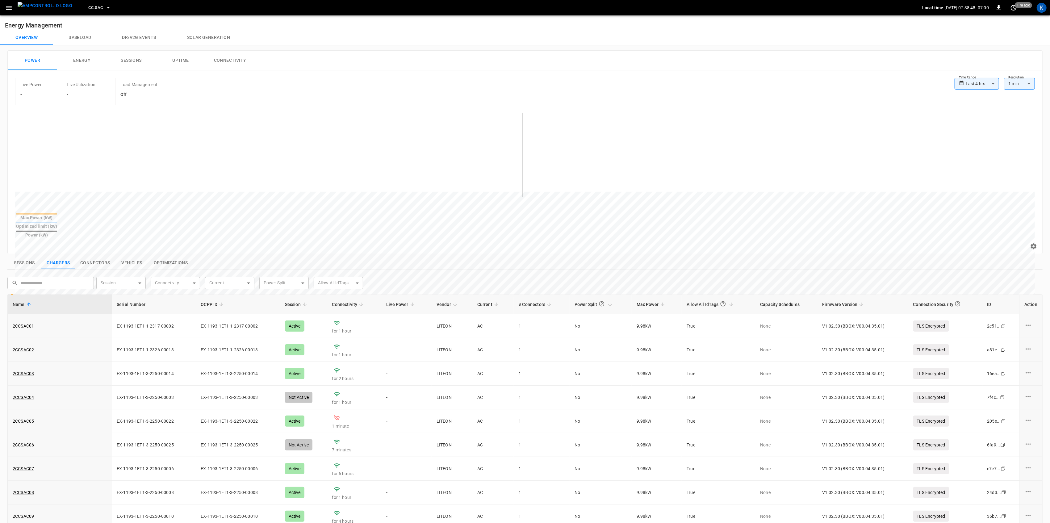
click at [8, 6] on icon "button" at bounding box center [9, 8] width 8 height 8
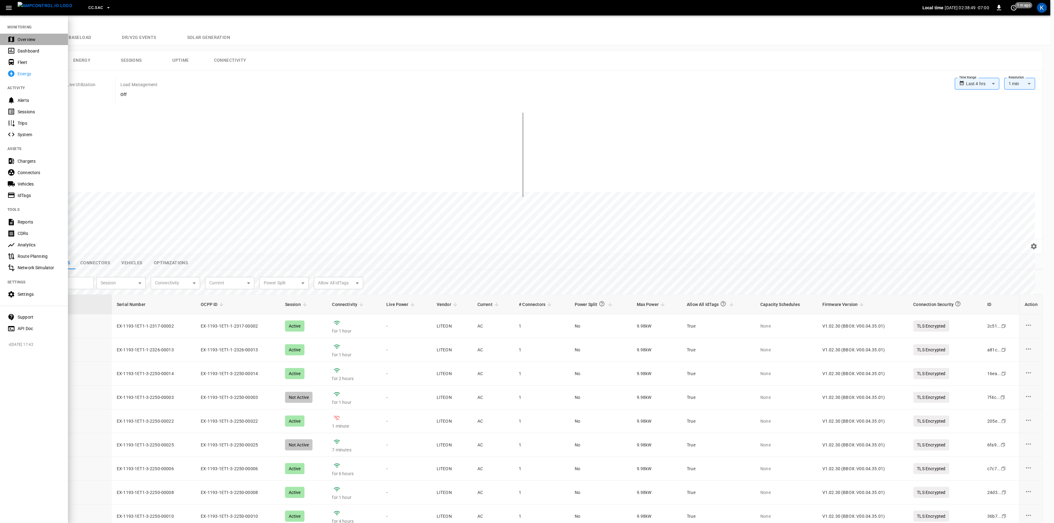
click at [24, 35] on div "Overview" at bounding box center [34, 39] width 68 height 11
